Goal: Find specific fact

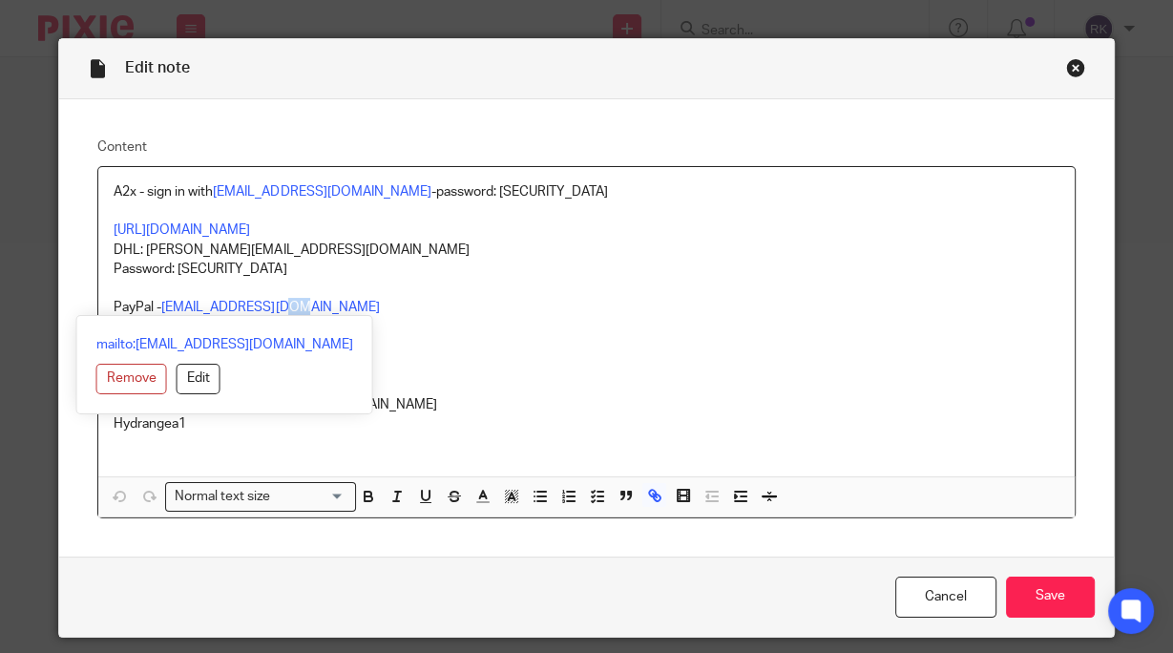
drag, startPoint x: 288, startPoint y: 309, endPoint x: 160, endPoint y: 314, distance: 127.9
click at [160, 314] on div "A2x - sign in with [EMAIL_ADDRESS][DOMAIN_NAME] -password: [SECURITY_DATA] [URL…" at bounding box center [585, 342] width 975 height 350
copy link "[EMAIL_ADDRESS][DOMAIN_NAME]"
click at [382, 347] on p "text goes to number ending 5753" at bounding box center [586, 346] width 945 height 19
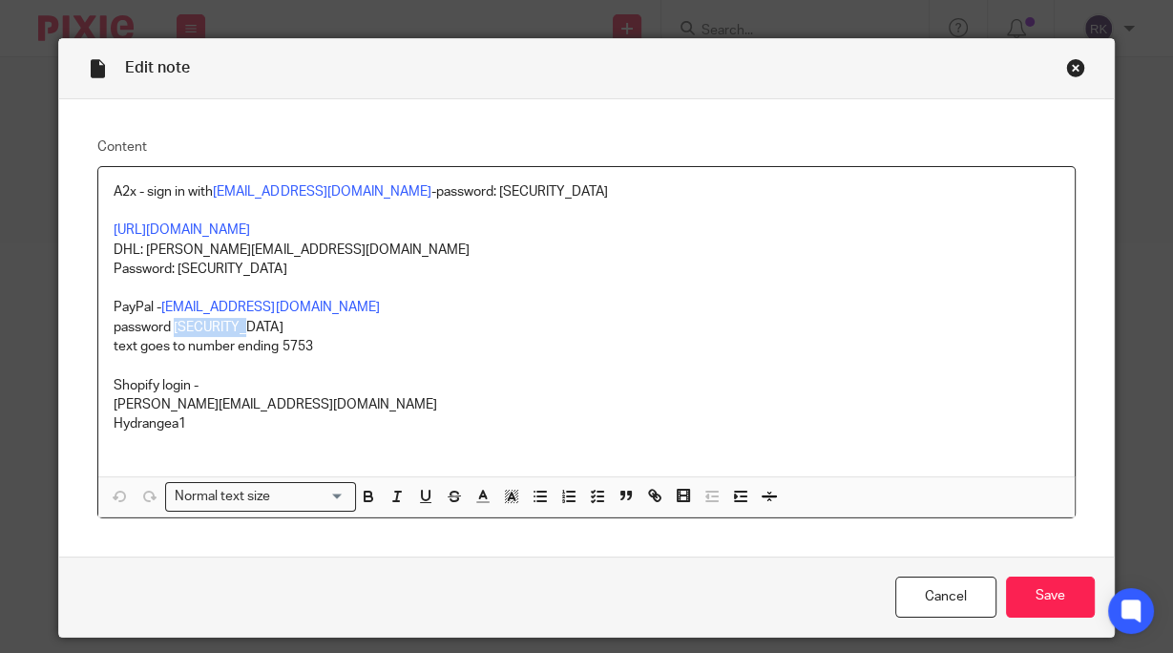
drag, startPoint x: 244, startPoint y: 326, endPoint x: 173, endPoint y: 326, distance: 71.6
click at [173, 326] on p "password [SECURITY_DATA]" at bounding box center [586, 327] width 945 height 19
copy p "Redbench1!"
click at [370, 356] on p at bounding box center [586, 365] width 945 height 19
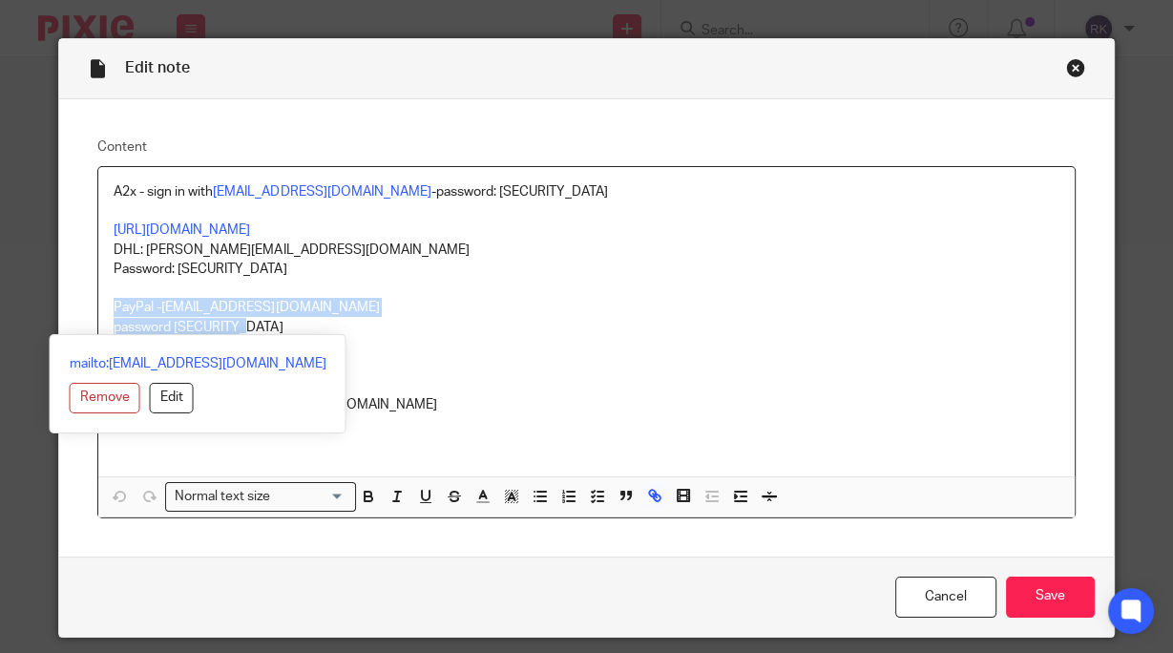
drag, startPoint x: 255, startPoint y: 322, endPoint x: 99, endPoint y: 302, distance: 156.8
click at [99, 302] on div "A2x - sign in with [EMAIL_ADDRESS][DOMAIN_NAME] -password: [SECURITY_DATA] [URL…" at bounding box center [585, 321] width 975 height 309
copy div "PayPal - [EMAIL_ADDRESS][DOMAIN_NAME] password [SECURITY_DATA]"
click at [426, 340] on p "text goes to number ending 5753" at bounding box center [586, 346] width 945 height 19
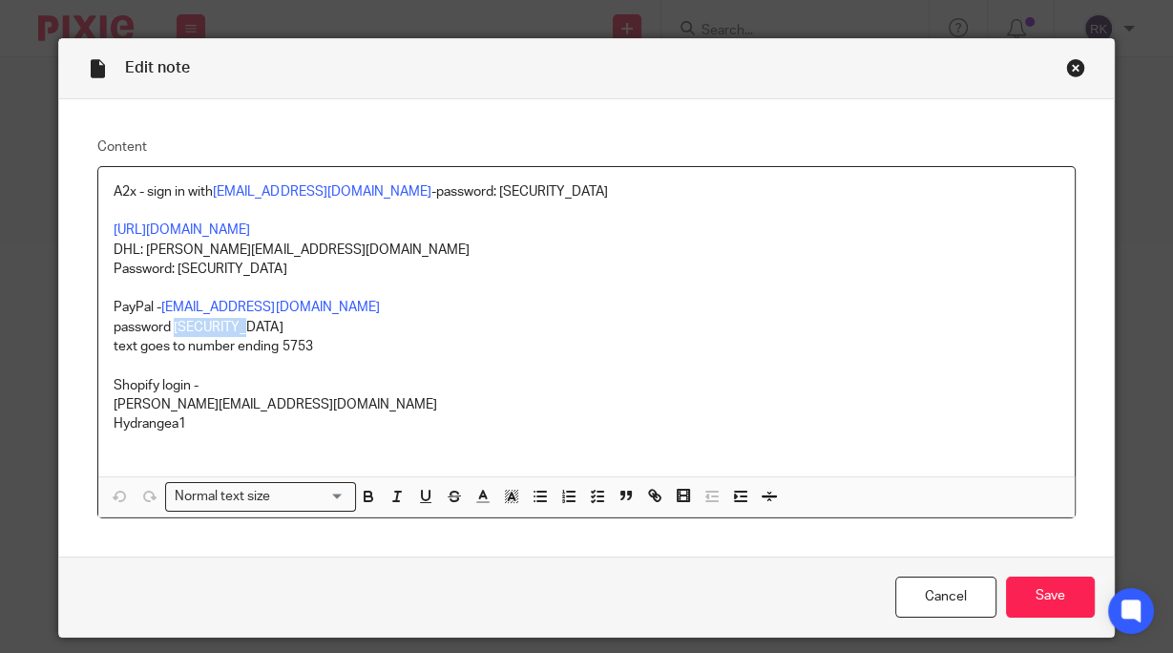
drag, startPoint x: 244, startPoint y: 324, endPoint x: 172, endPoint y: 324, distance: 72.5
click at [172, 324] on p "password [SECURITY_DATA]" at bounding box center [586, 327] width 945 height 19
